Goal: Browse casually

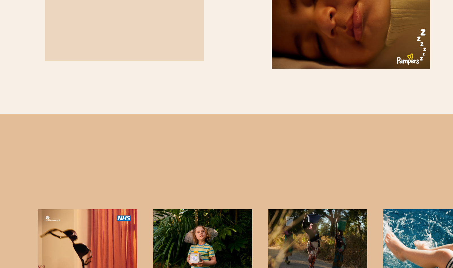
scroll to position [626, 0]
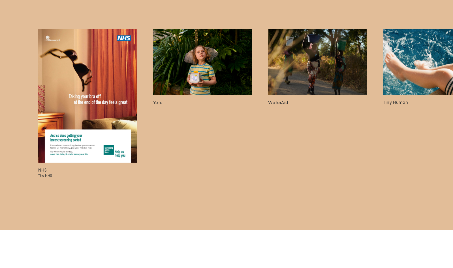
click at [190, 95] on img at bounding box center [202, 62] width 99 height 66
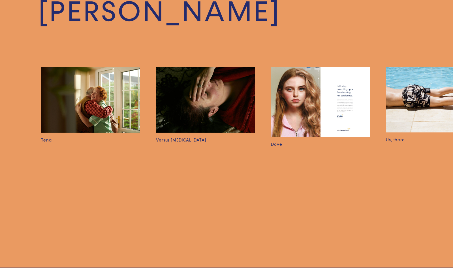
scroll to position [0, 1069]
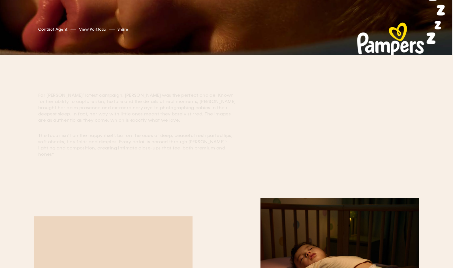
scroll to position [189, 0]
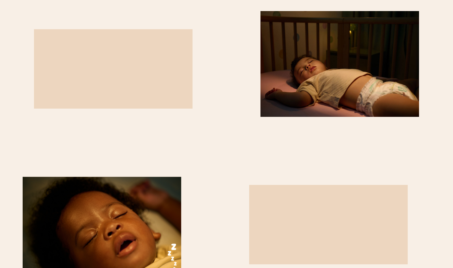
scroll to position [465, 0]
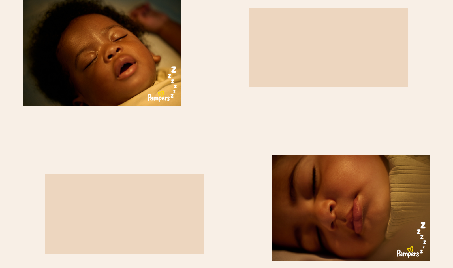
scroll to position [554, 0]
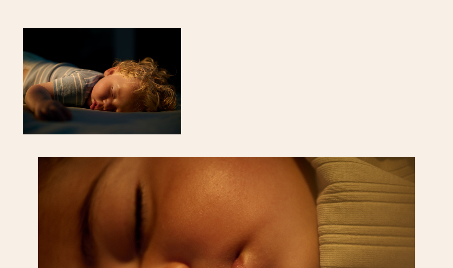
scroll to position [964, 0]
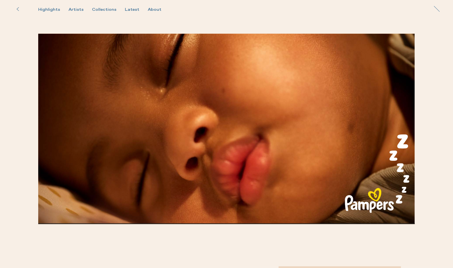
scroll to position [283, 0]
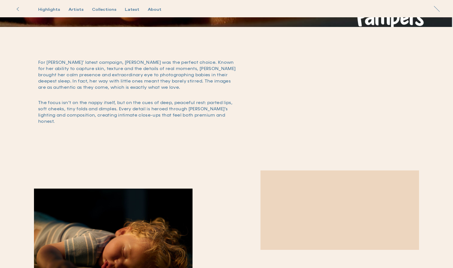
scroll to position [224, 0]
